Goal: Task Accomplishment & Management: Manage account settings

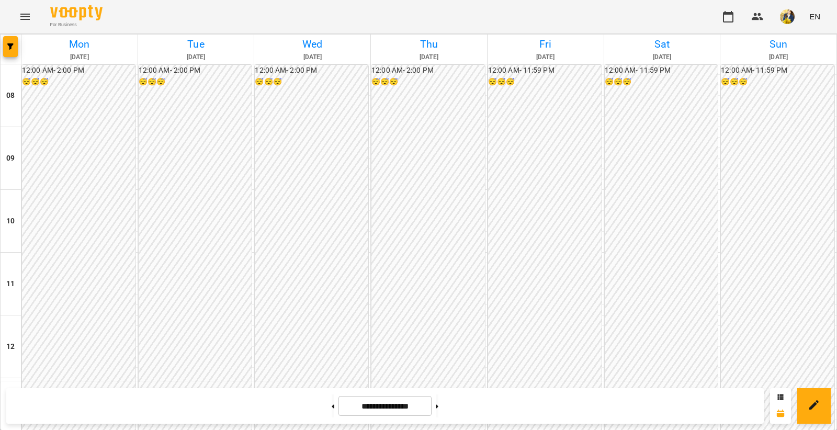
scroll to position [312, 0]
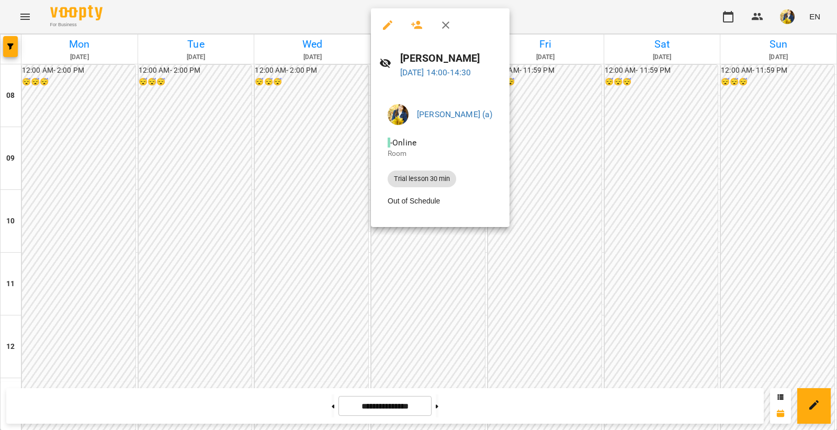
click at [506, 266] on div at bounding box center [418, 215] width 837 height 430
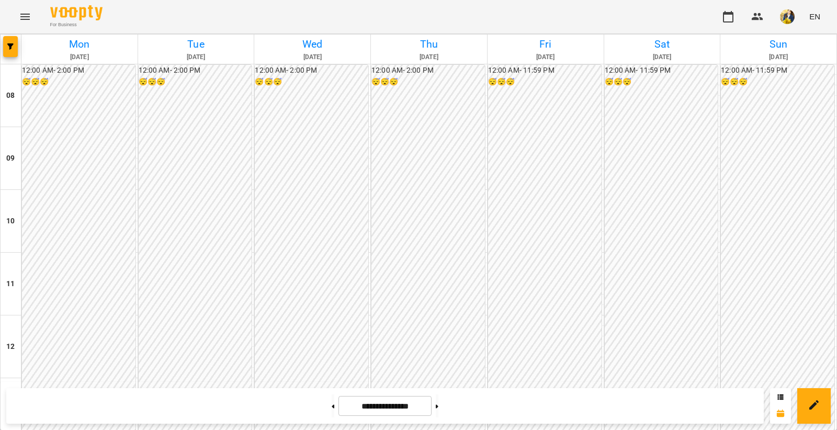
scroll to position [406, 0]
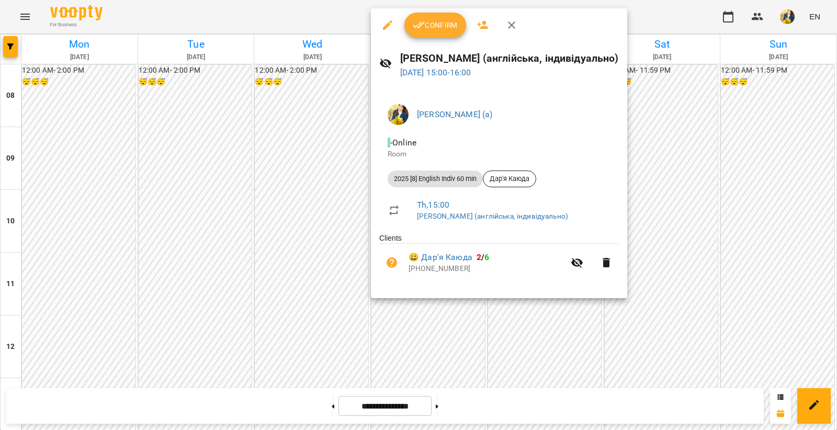
click at [438, 24] on span "Confirm" at bounding box center [435, 25] width 45 height 13
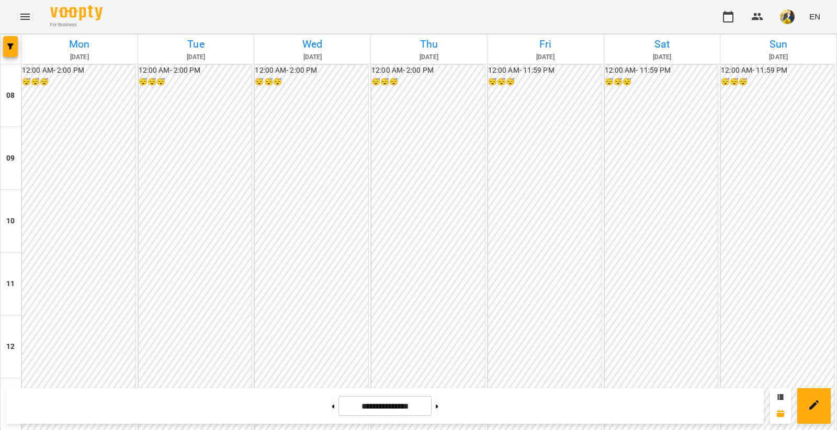
scroll to position [278, 0]
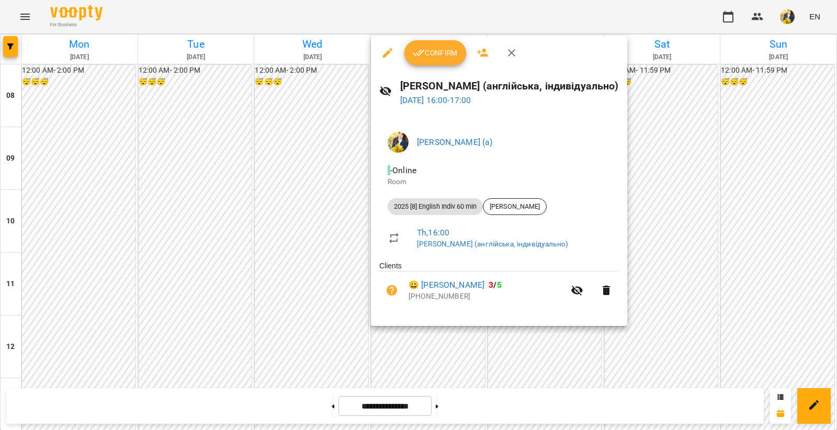
click at [427, 53] on span "Confirm" at bounding box center [435, 53] width 45 height 13
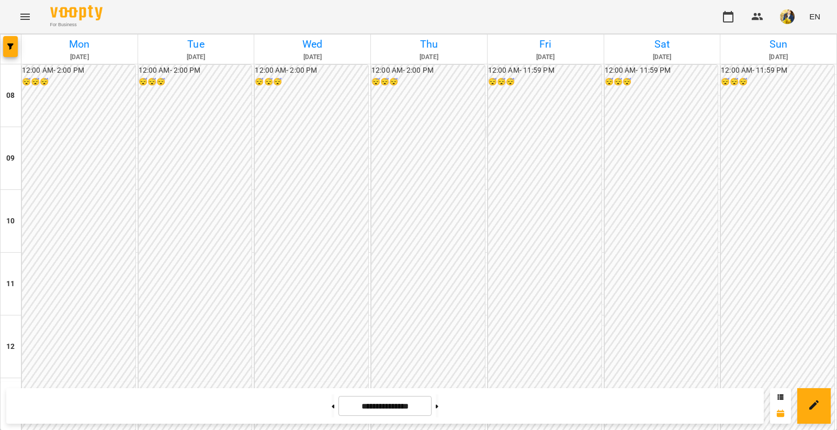
scroll to position [493, 0]
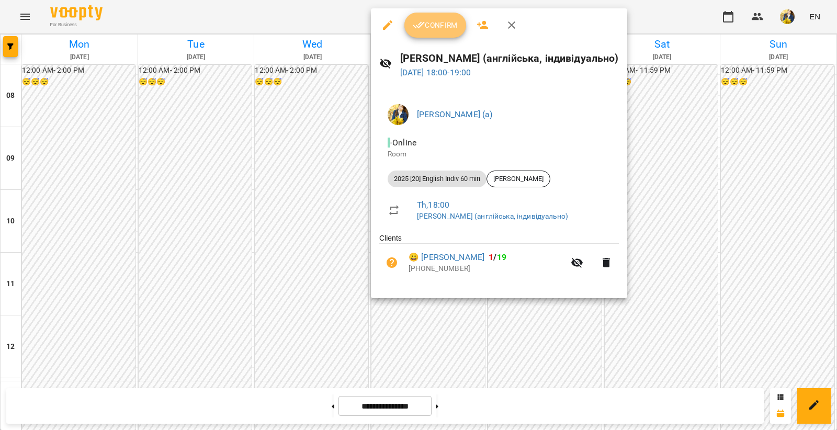
click at [433, 26] on span "Confirm" at bounding box center [435, 25] width 45 height 13
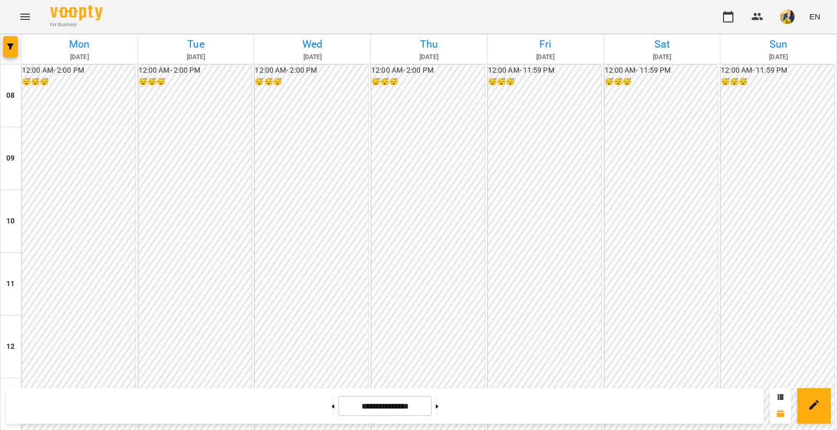
scroll to position [236, 0]
click at [788, 16] on img "button" at bounding box center [787, 16] width 15 height 15
click at [757, 35] on span "[PERSON_NAME] (а)" at bounding box center [781, 39] width 71 height 13
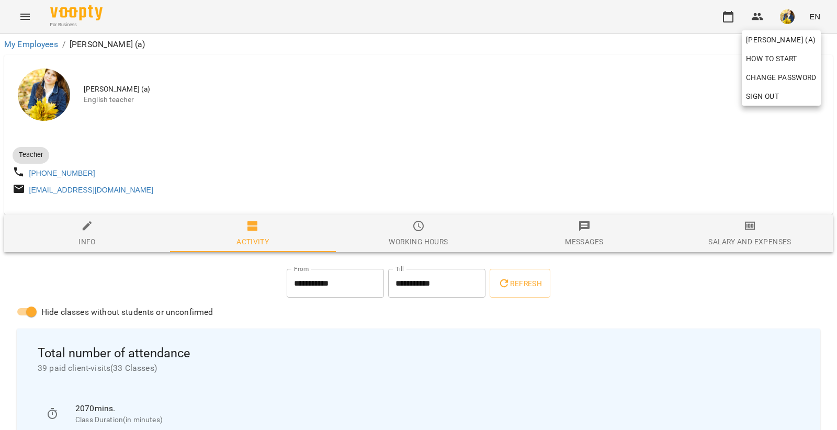
click at [593, 297] on div at bounding box center [418, 215] width 837 height 430
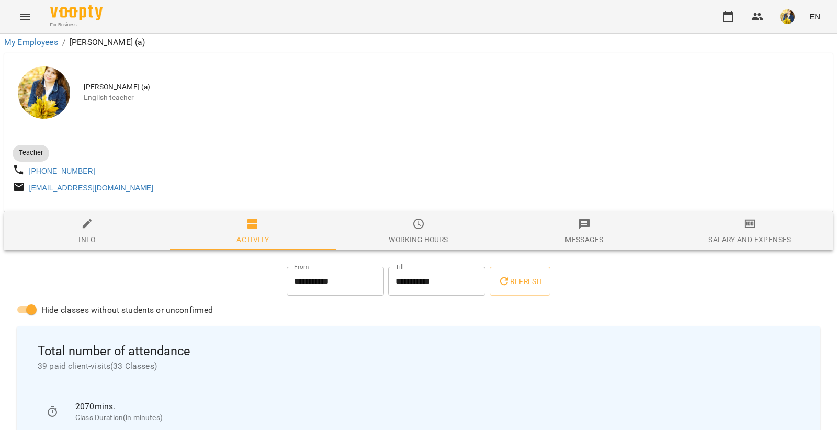
scroll to position [160, 0]
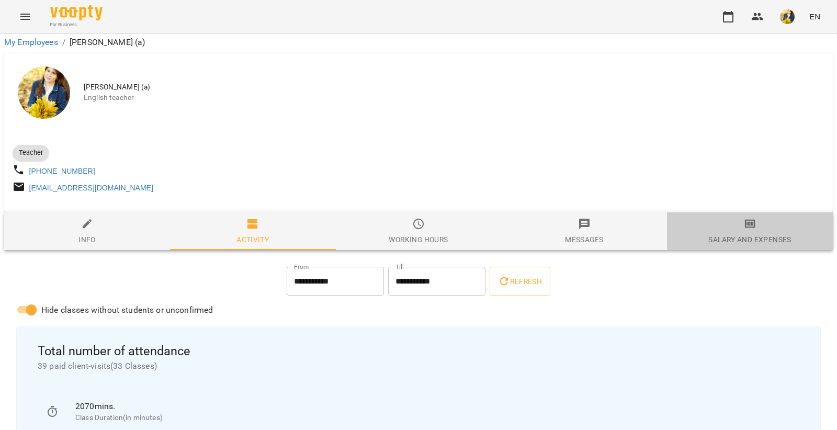
click at [757, 218] on span "Salary and Expenses" at bounding box center [749, 232] width 153 height 28
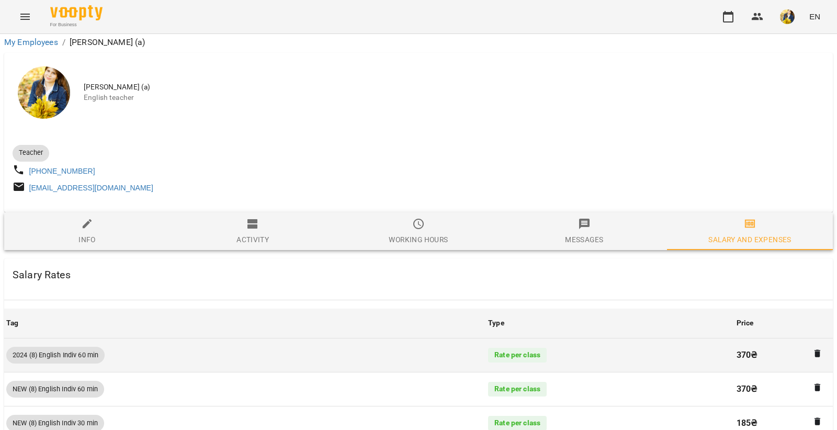
click at [741, 349] on p "370 ₴" at bounding box center [784, 355] width 94 height 13
click at [495, 348] on div "Rate per class" at bounding box center [517, 355] width 59 height 15
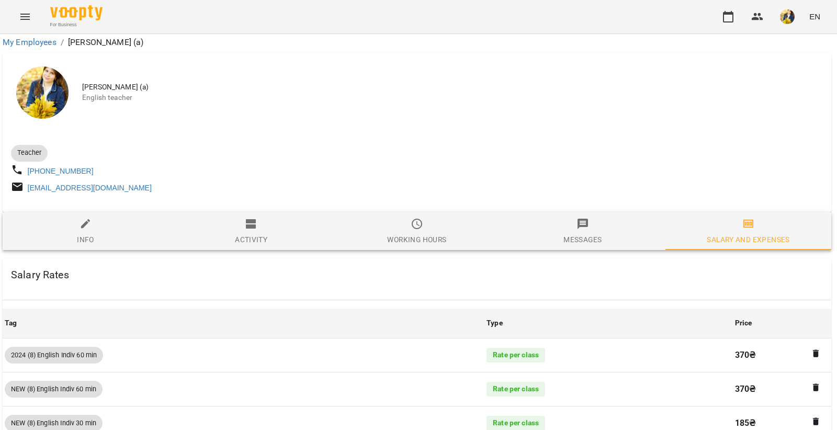
scroll to position [0, 2]
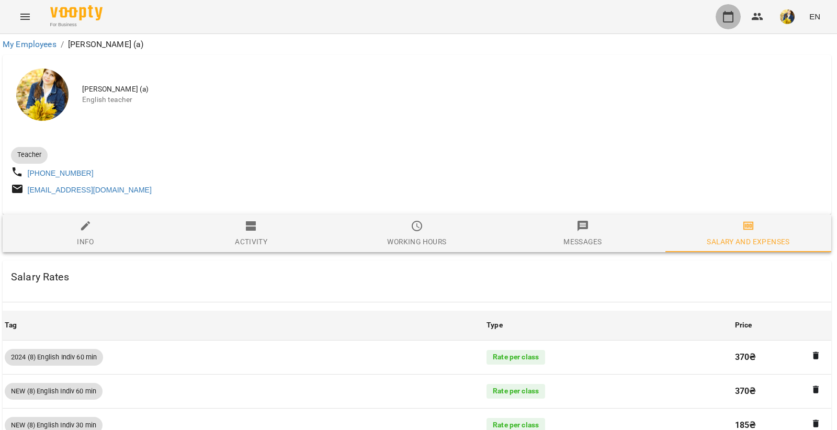
click at [729, 20] on icon "button" at bounding box center [728, 16] width 13 height 13
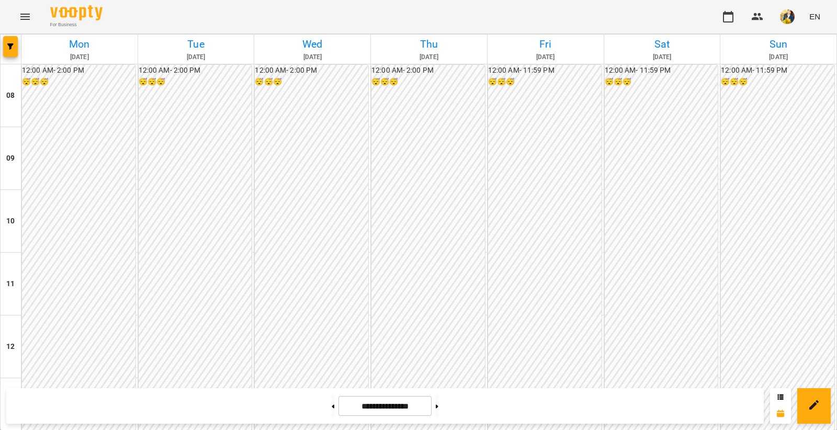
scroll to position [553, 0]
click at [438, 412] on button at bounding box center [437, 405] width 3 height 23
type input "**********"
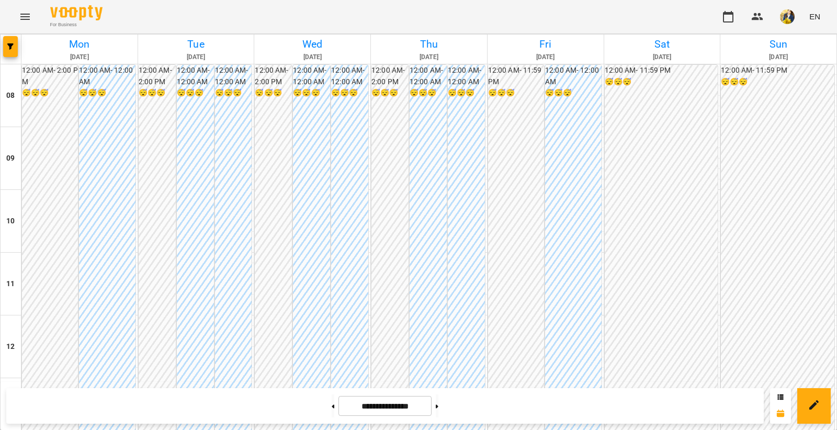
scroll to position [508, 0]
